Goal: Task Accomplishment & Management: Manage account settings

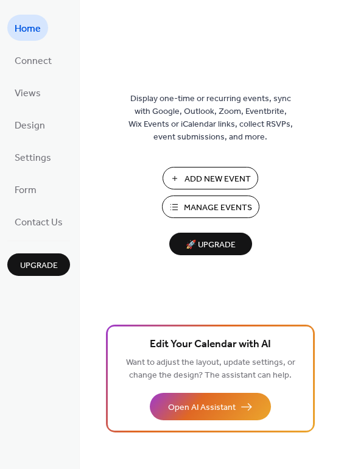
click at [240, 44] on div "Display one-time or recurring events, sync with Google, Outlook, Zoom, Eventbri…" at bounding box center [210, 254] width 261 height 429
click at [226, 175] on span "Add New Event" at bounding box center [217, 179] width 66 height 13
click at [206, 206] on span "Manage Events" at bounding box center [218, 207] width 68 height 13
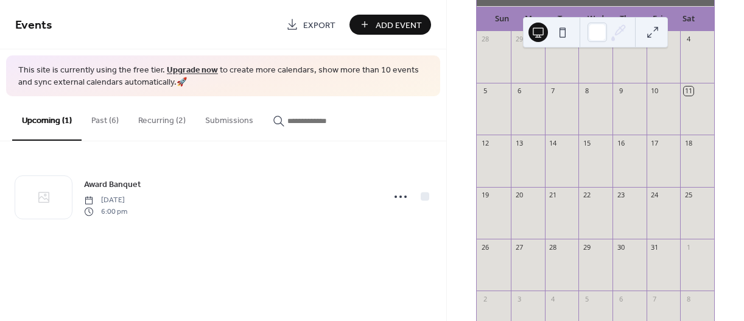
scroll to position [105, 0]
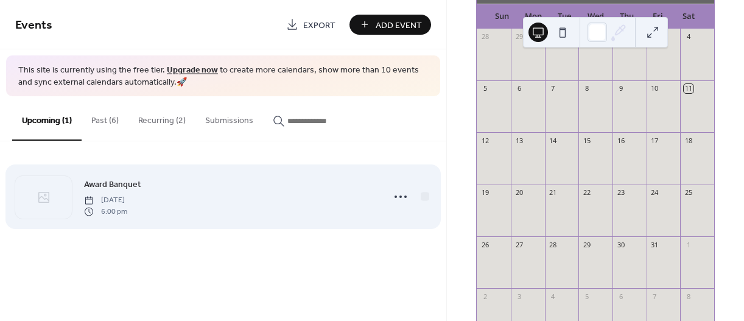
click at [127, 212] on span "6:00 pm" at bounding box center [105, 211] width 43 height 11
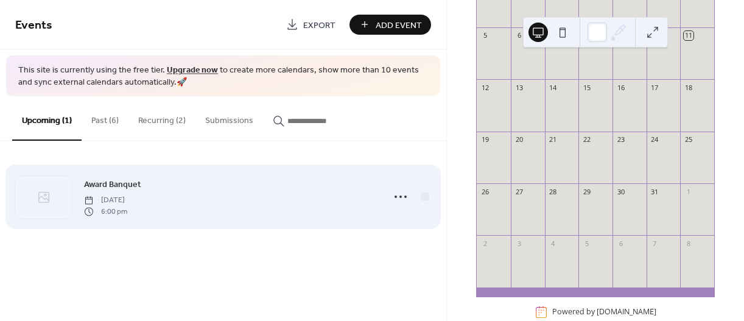
scroll to position [159, 0]
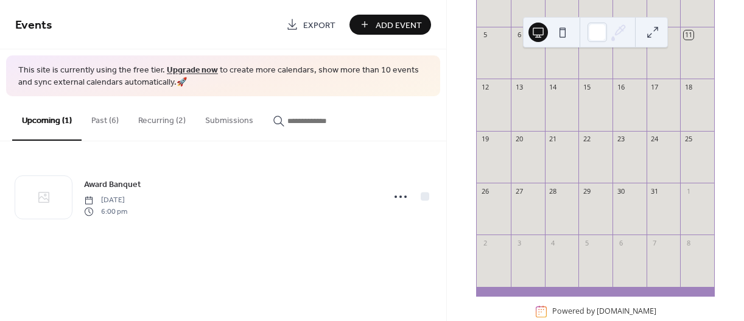
click at [107, 117] on button "Past (6)" at bounding box center [105, 117] width 47 height 43
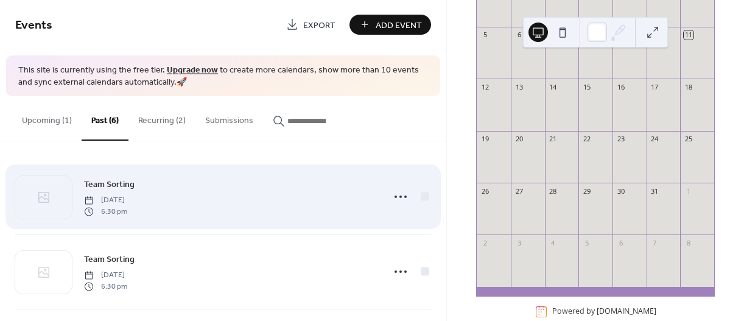
scroll to position [49, 0]
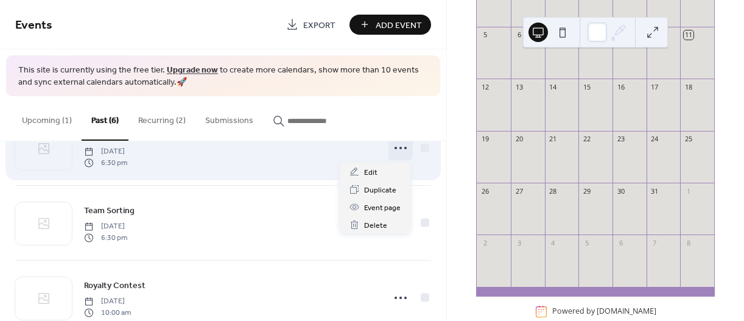
click at [400, 147] on icon at bounding box center [400, 147] width 19 height 19
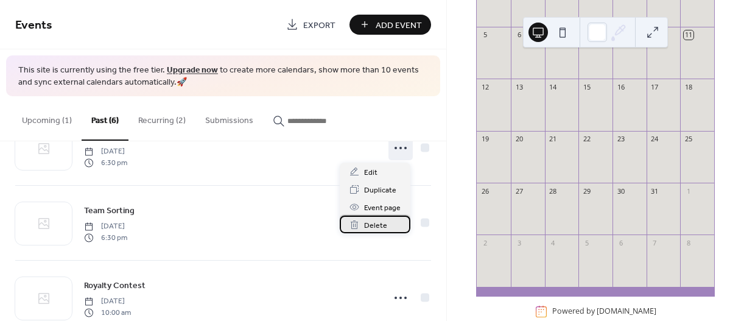
click at [373, 224] on span "Delete" at bounding box center [375, 225] width 23 height 13
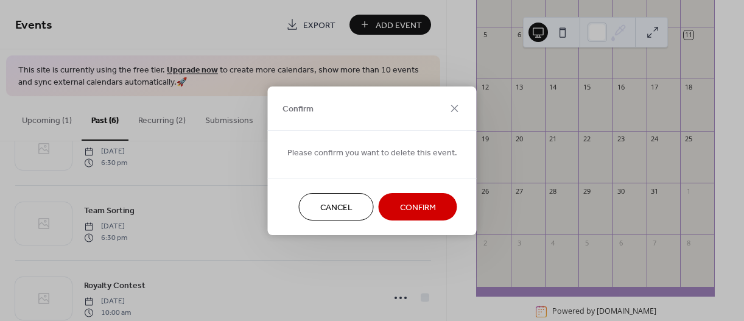
click at [422, 211] on span "Confirm" at bounding box center [418, 207] width 36 height 13
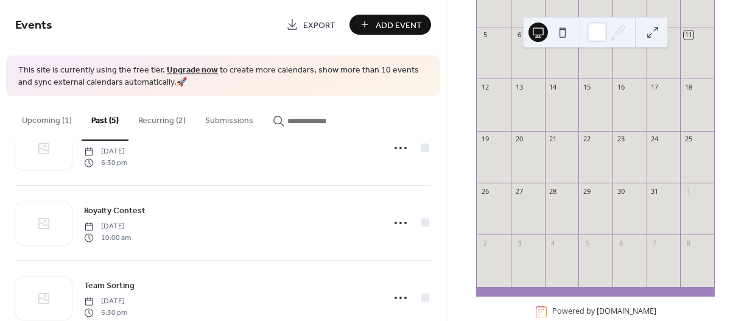
scroll to position [0, 0]
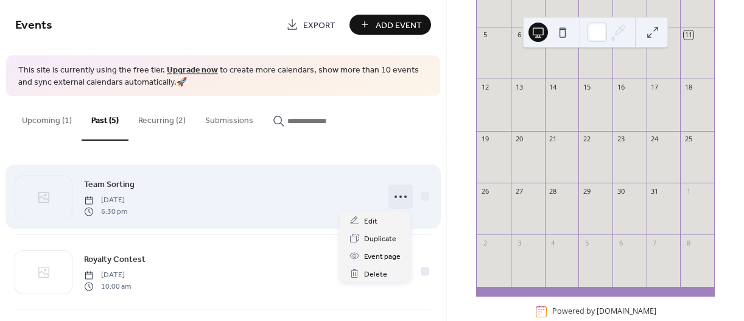
click at [395, 192] on icon at bounding box center [400, 196] width 19 height 19
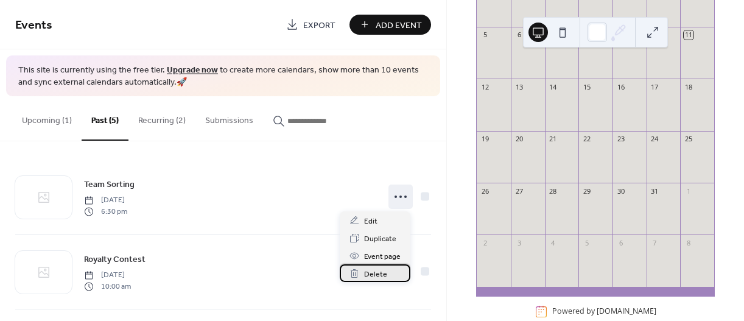
click at [377, 270] on span "Delete" at bounding box center [375, 274] width 23 height 13
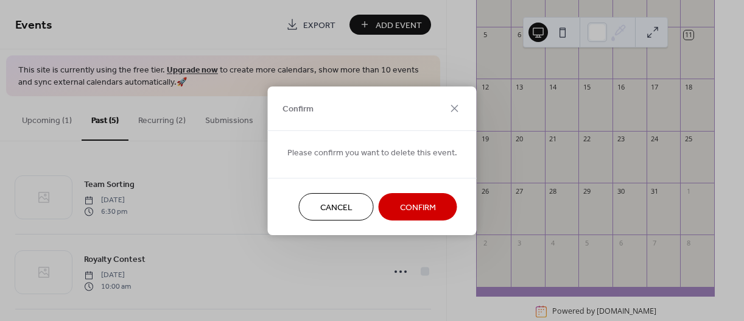
click at [438, 208] on button "Confirm" at bounding box center [417, 206] width 78 height 27
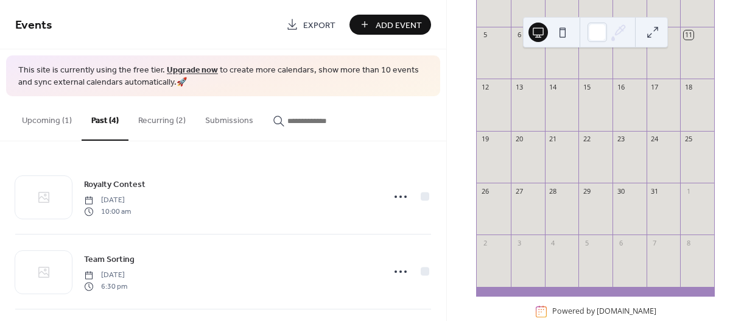
click at [156, 121] on button "Recurring (2)" at bounding box center [161, 117] width 67 height 43
